Goal: Find contact information: Find contact information

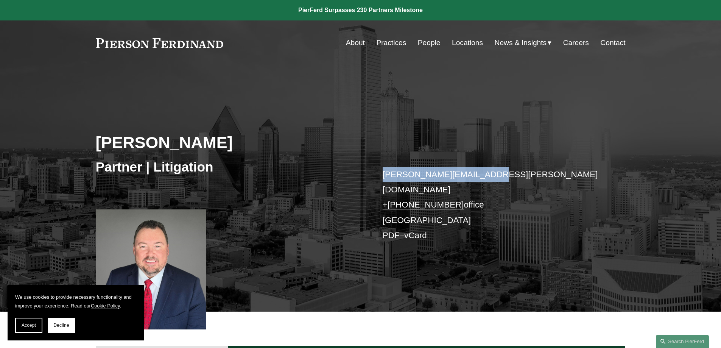
click at [424, 40] on link "People" at bounding box center [429, 43] width 23 height 14
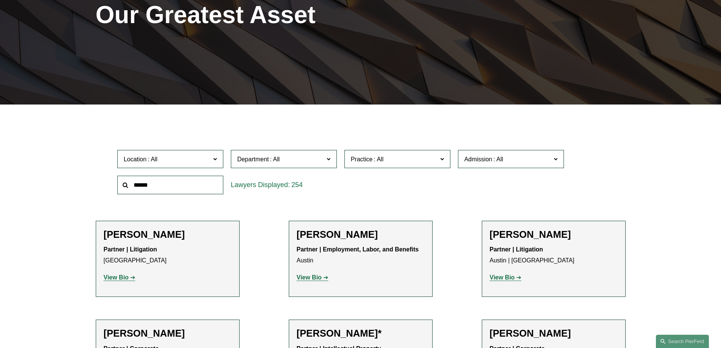
scroll to position [265, 0]
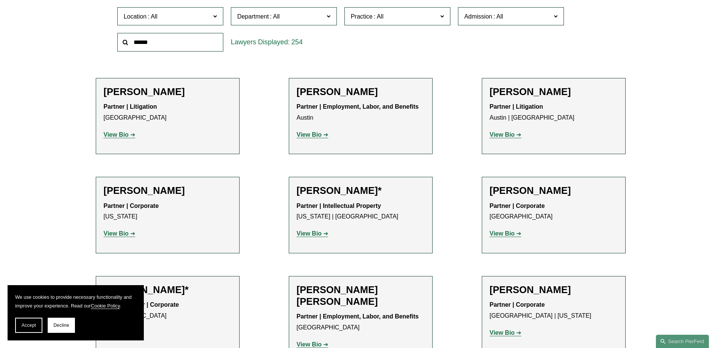
click at [196, 41] on input "text" at bounding box center [170, 42] width 106 height 19
type input "*******"
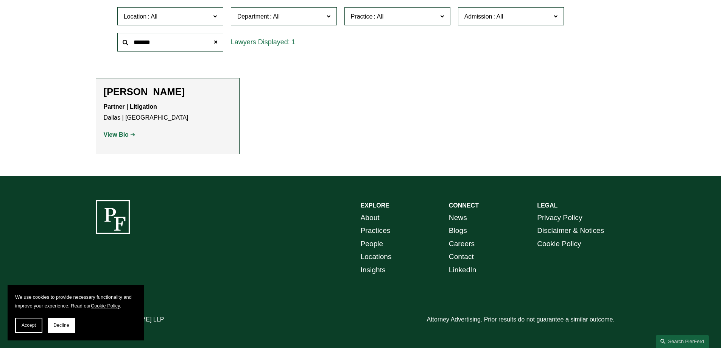
click at [115, 137] on strong "View Bio" at bounding box center [116, 134] width 25 height 6
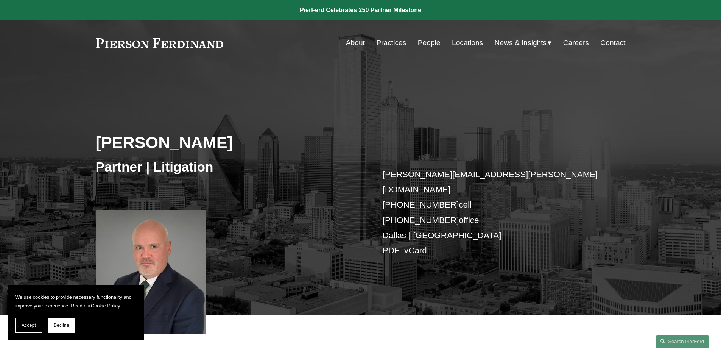
click at [497, 174] on p "bryan.pollard@pierferd.com +1.214.984.7153 cell +1.945.279.0174 office Dallas |…" at bounding box center [493, 213] width 221 height 92
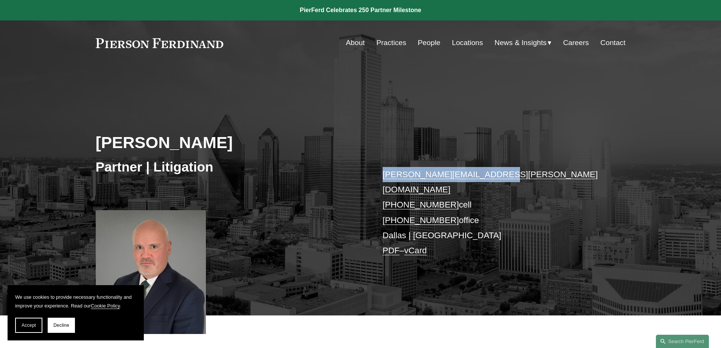
drag, startPoint x: 488, startPoint y: 174, endPoint x: 384, endPoint y: 171, distance: 104.5
click at [384, 171] on p "bryan.pollard@pierferd.com +1.214.984.7153 cell +1.945.279.0174 office Dallas |…" at bounding box center [493, 213] width 221 height 92
copy link "bryan.pollard@pierferd.com"
